Goal: Task Accomplishment & Management: Manage account settings

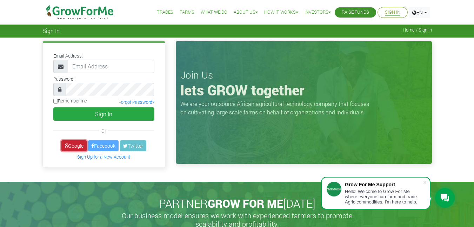
click at [76, 143] on link "Google" at bounding box center [73, 145] width 25 height 11
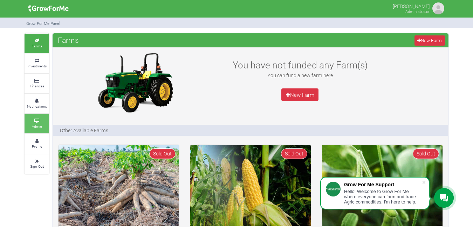
click at [37, 128] on small "Admin" at bounding box center [37, 126] width 10 height 5
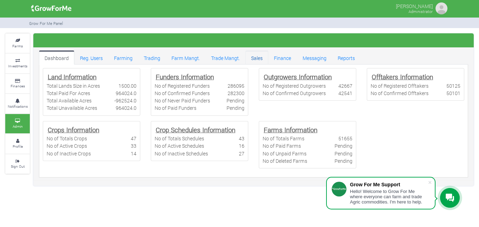
click at [254, 61] on link "Sales" at bounding box center [256, 57] width 23 height 14
